Goal: Task Accomplishment & Management: Complete application form

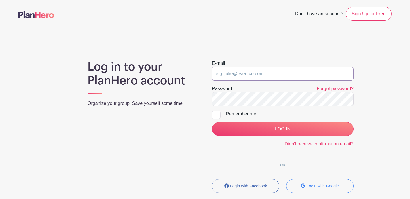
click at [228, 75] on input "email" at bounding box center [283, 74] width 142 height 14
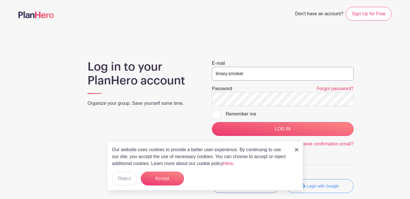
type input "linsey.smoker"
click at [394, 133] on div "Log in to your PlanHero account Organize your group. Save yourself some time. E…" at bounding box center [205, 129] width 380 height 138
click at [296, 149] on img at bounding box center [296, 149] width 3 height 3
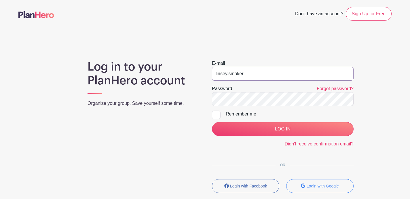
click at [266, 73] on input "linsey.smoker" at bounding box center [283, 74] width 142 height 14
click at [356, 10] on link "Sign Up for Free" at bounding box center [369, 14] width 46 height 14
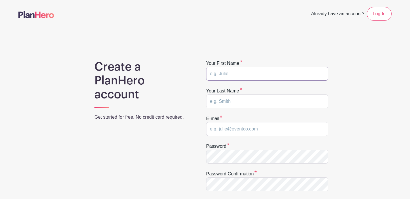
click at [249, 78] on input "text" at bounding box center [267, 74] width 122 height 14
type input "Linsey"
type input "Smoker"
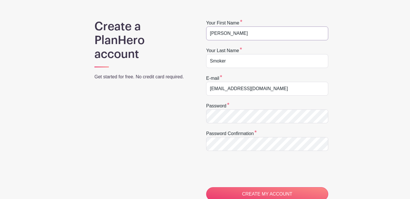
scroll to position [53, 0]
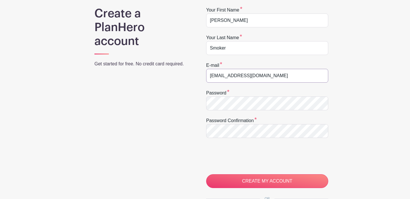
drag, startPoint x: 264, startPoint y: 75, endPoint x: 167, endPoint y: 73, distance: 97.7
click at [167, 73] on div "Create a PlanHero account Get started for free. No credit card required. Your f…" at bounding box center [204, 129] width 373 height 245
type input "linsey.smoker@lefc.net"
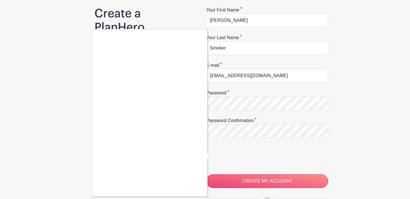
click at [269, 178] on div at bounding box center [205, 99] width 410 height 199
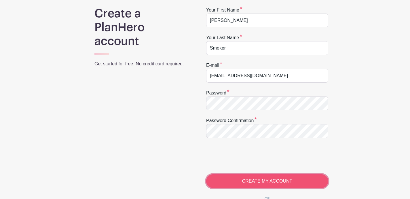
click at [269, 185] on input "CREATE MY ACCOUNT" at bounding box center [267, 181] width 122 height 14
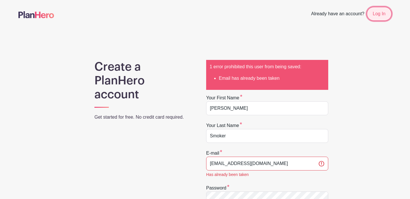
click at [377, 15] on link "Log In" at bounding box center [379, 14] width 25 height 14
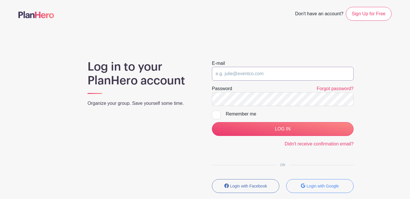
click at [249, 77] on input "email" at bounding box center [283, 74] width 142 height 14
type input "linsey.smoker@lefc.net"
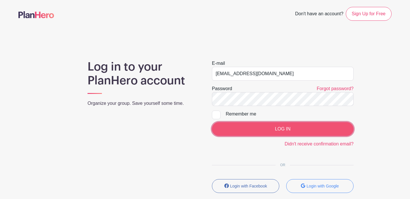
click at [288, 125] on input "LOG IN" at bounding box center [283, 129] width 142 height 14
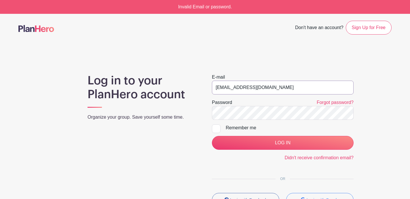
drag, startPoint x: 244, startPoint y: 88, endPoint x: 215, endPoint y: 88, distance: 29.4
click at [215, 88] on input "[EMAIL_ADDRESS][DOMAIN_NAME]" at bounding box center [283, 88] width 142 height 14
type input "[EMAIL_ADDRESS][DOMAIN_NAME]"
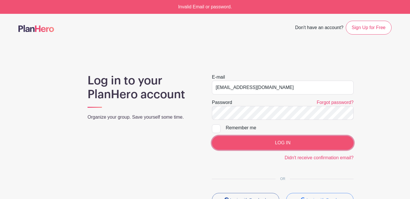
click at [271, 147] on input "LOG IN" at bounding box center [283, 143] width 142 height 14
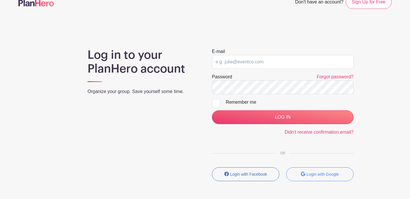
scroll to position [13, 0]
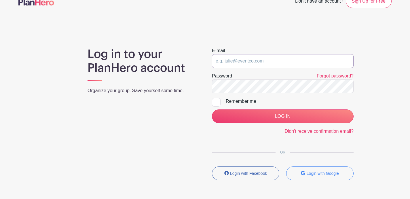
click at [273, 63] on input "email" at bounding box center [283, 61] width 142 height 14
click at [308, 23] on main "Don't have an account? Sign Up for Free Log in to your PlanHero account Organiz…" at bounding box center [205, 104] width 410 height 234
